Goal: Transaction & Acquisition: Purchase product/service

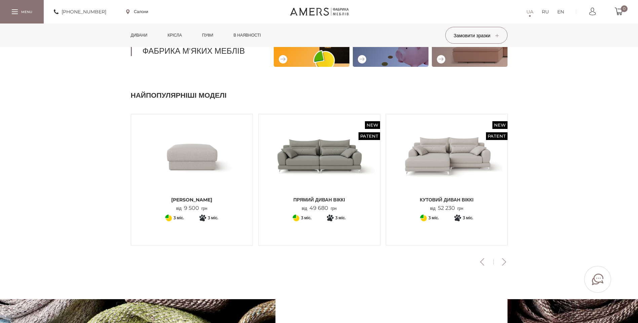
click at [442, 158] on img at bounding box center [446, 156] width 111 height 74
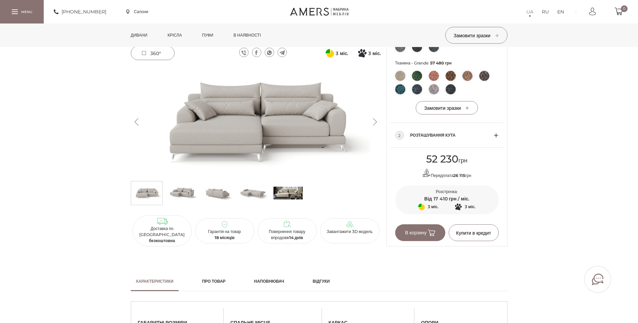
scroll to position [303, 0]
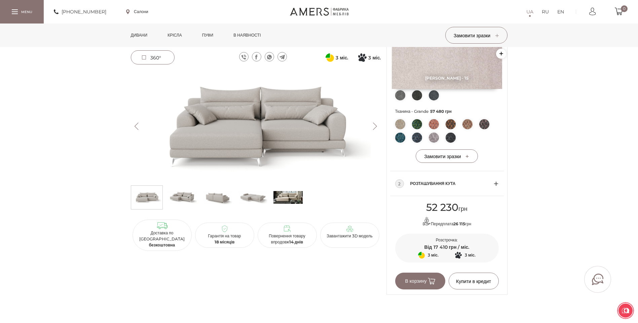
click at [481, 185] on span "Розташування кута" at bounding box center [451, 184] width 83 height 8
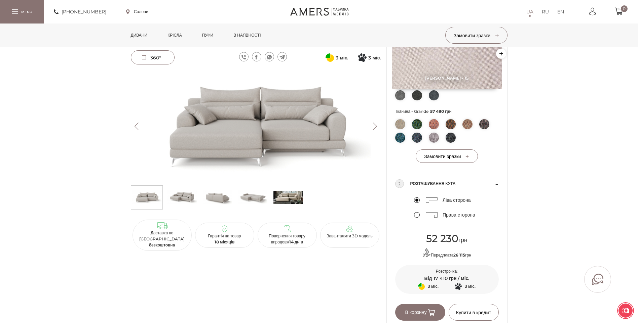
click at [417, 215] on label "Права сторона" at bounding box center [444, 215] width 61 height 6
click at [0, 0] on input "Права сторона" at bounding box center [0, 0] width 0 height 0
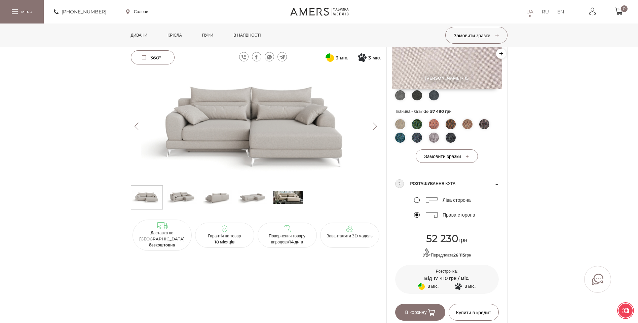
click at [417, 200] on label "Ліва сторона" at bounding box center [442, 200] width 57 height 6
click at [0, 0] on input "Ліва сторона" at bounding box center [0, 0] width 0 height 0
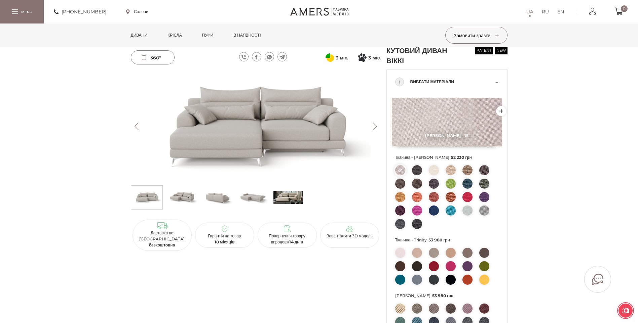
scroll to position [0, 0]
